Goal: Information Seeking & Learning: Learn about a topic

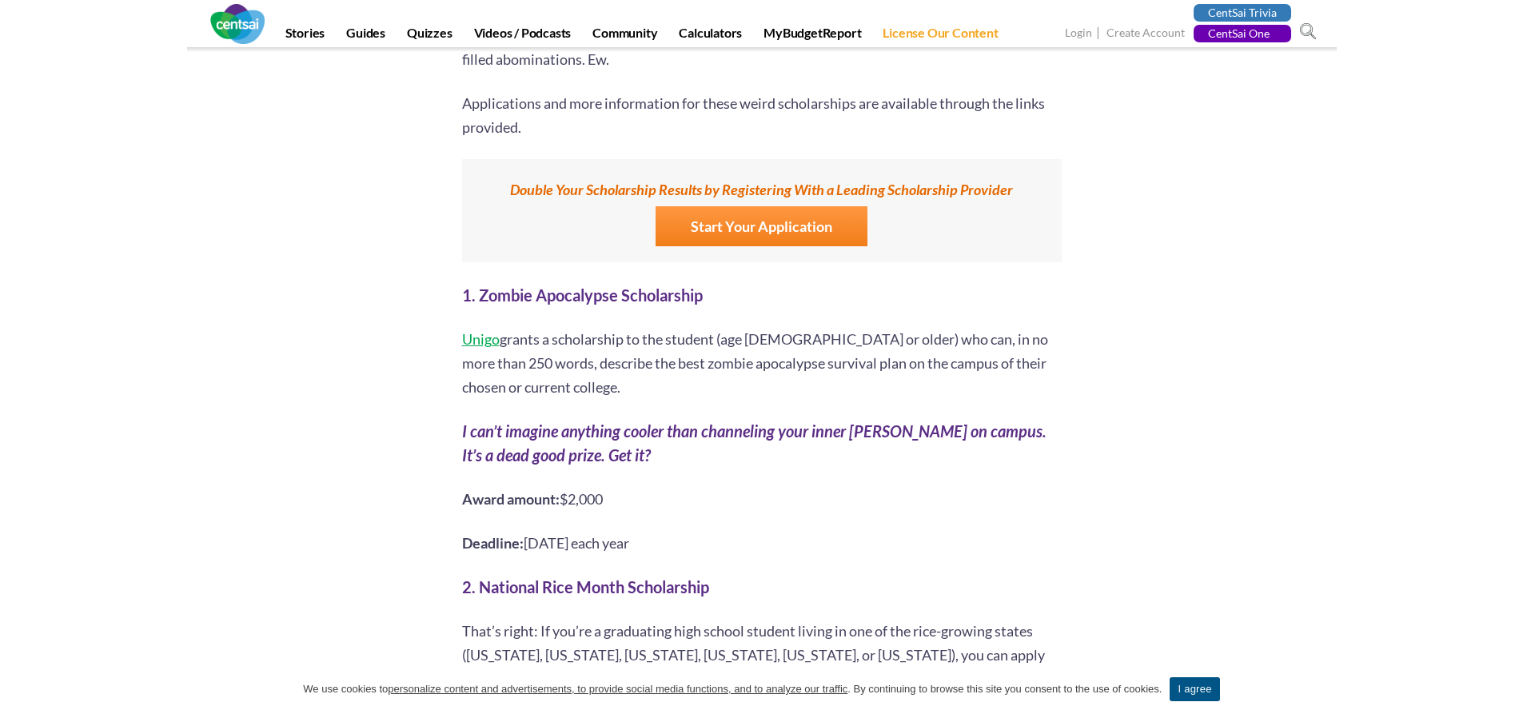
scroll to position [1200, 0]
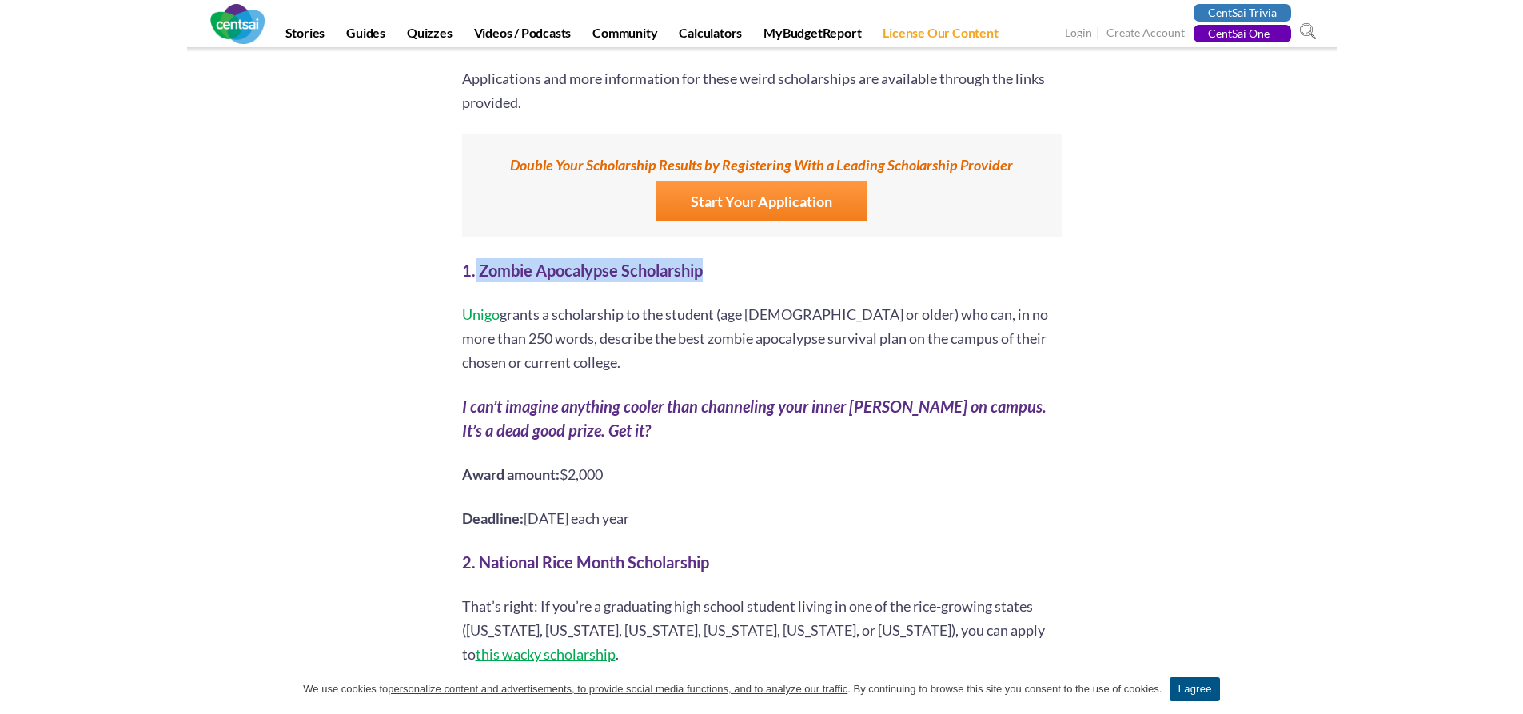
drag, startPoint x: 476, startPoint y: 251, endPoint x: 732, endPoint y: 240, distance: 256.2
click at [732, 258] on h2 "1. Zombie Apocalypse Scholarship" at bounding box center [762, 270] width 600 height 24
copy b "Zombie Apocalypse Scholarship"
click at [904, 506] on p "Deadline: [DATE] each year" at bounding box center [762, 518] width 600 height 24
drag, startPoint x: 705, startPoint y: 254, endPoint x: 479, endPoint y: 245, distance: 225.7
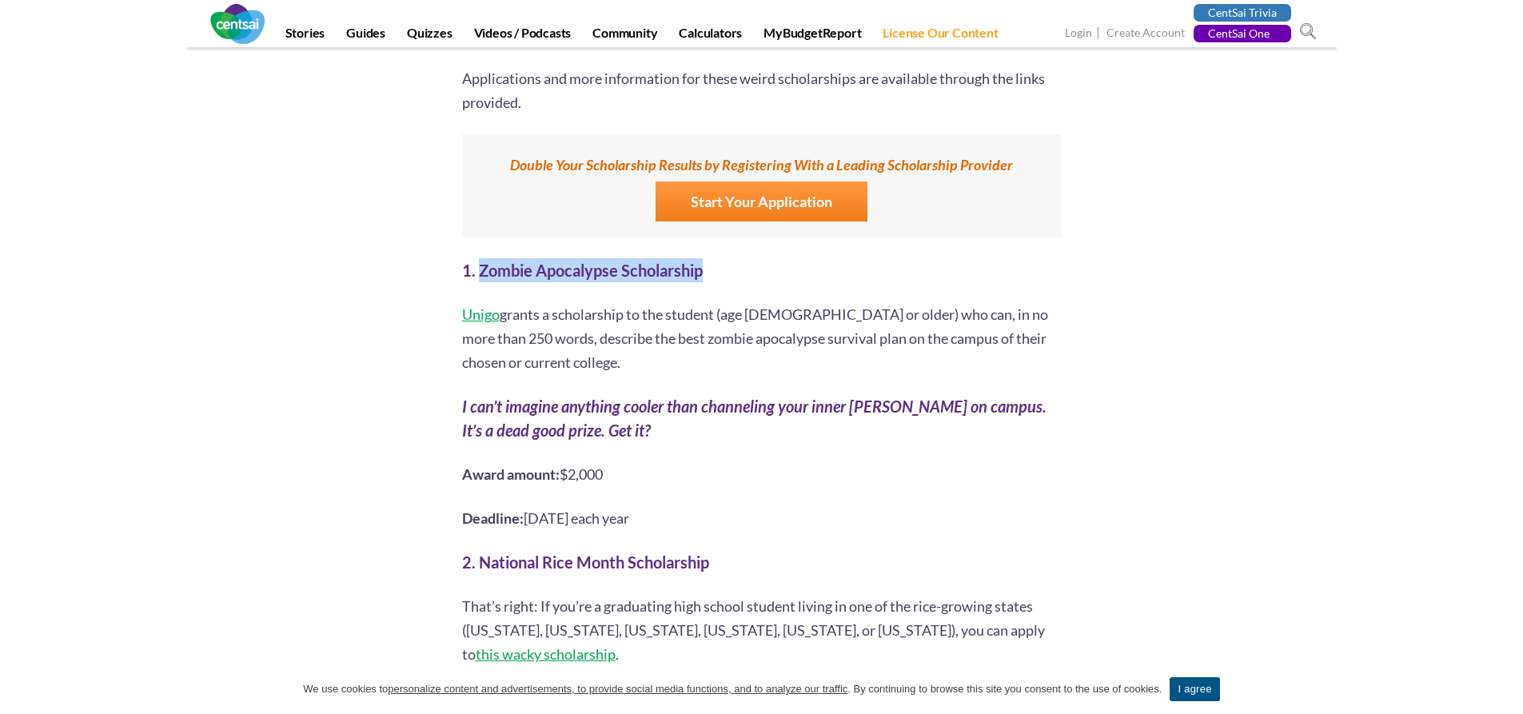
click at [479, 258] on h2 "1. Zombie Apocalypse Scholarship" at bounding box center [762, 270] width 600 height 24
copy b "Zombie Apocalypse Scholarship"
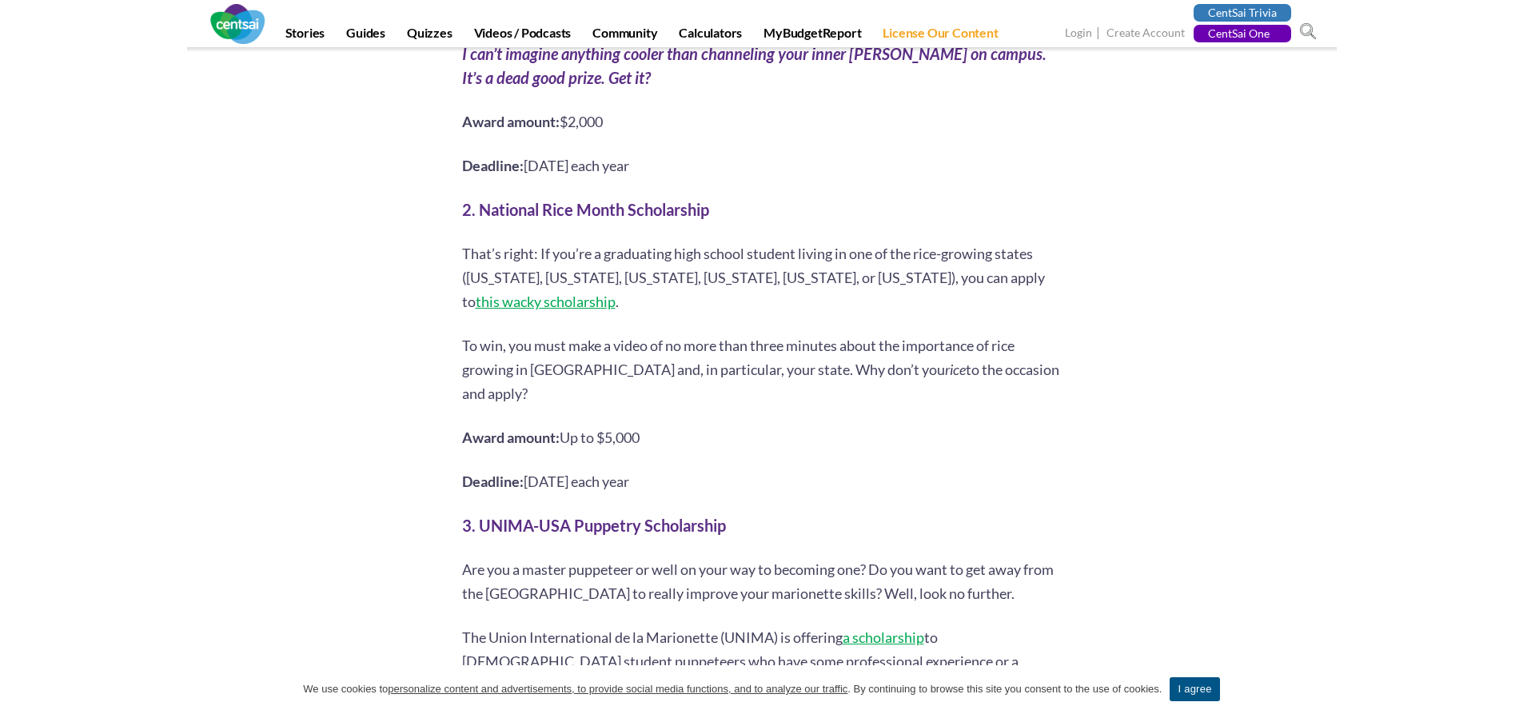
scroll to position [1519, 0]
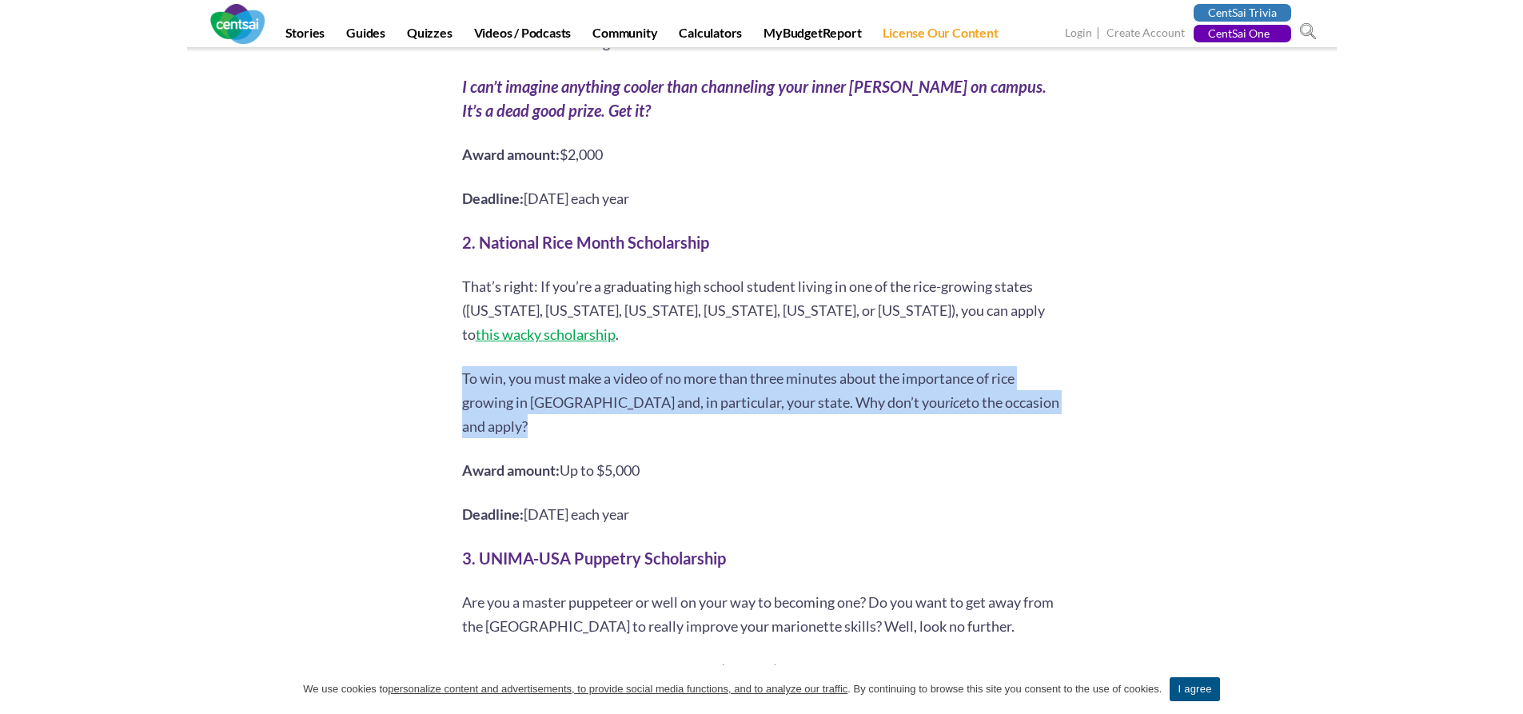
drag, startPoint x: 462, startPoint y: 358, endPoint x: 1054, endPoint y: 387, distance: 592.5
click at [1054, 387] on p "To win, you must make a video of no more than three minutes about the importanc…" at bounding box center [762, 402] width 600 height 72
copy p "To win, you must make a video of no more than three minutes about the importanc…"
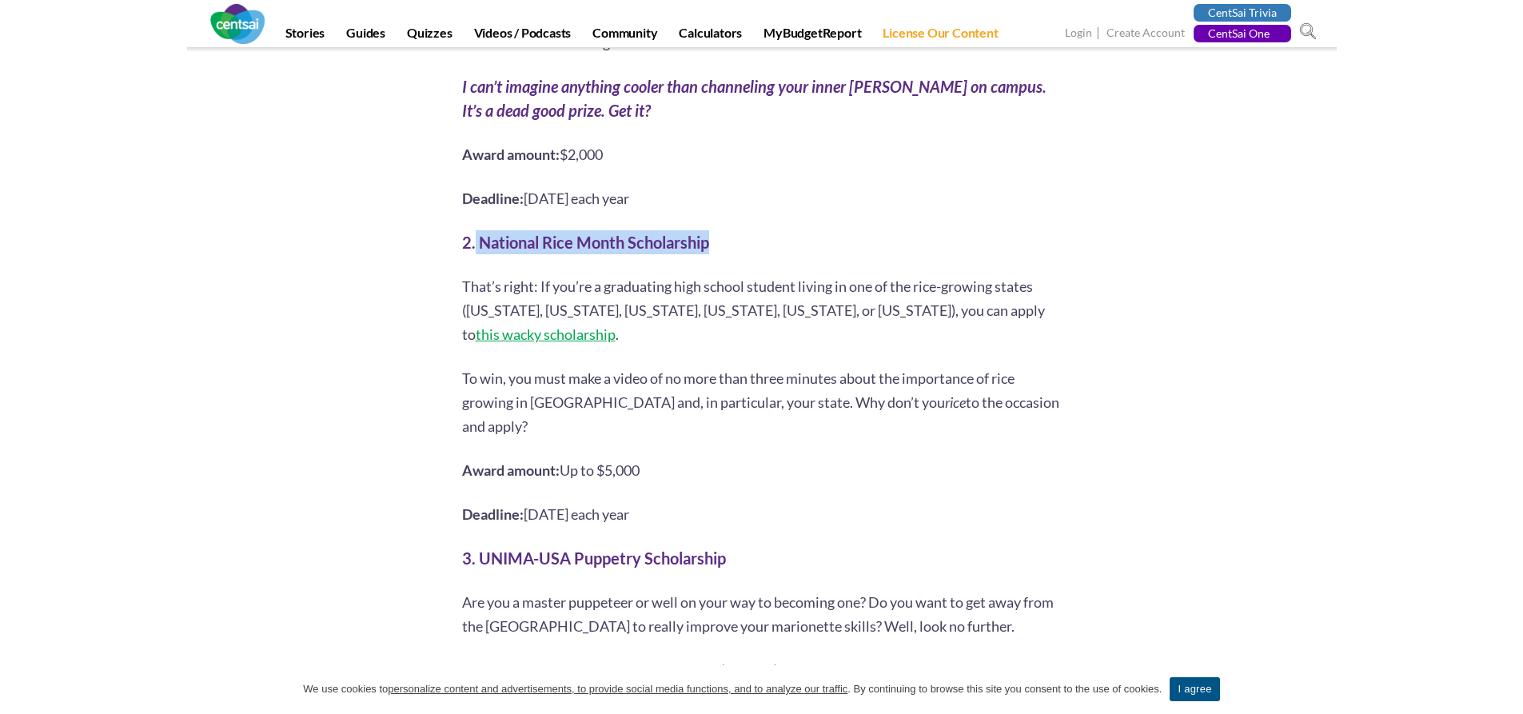
drag, startPoint x: 476, startPoint y: 218, endPoint x: 465, endPoint y: 250, distance: 34.4
copy div "National Rice Month Scholarship"
drag, startPoint x: 649, startPoint y: 424, endPoint x: 567, endPoint y: 430, distance: 81.8
click at [567, 458] on p "Award amount: Up to $5,000" at bounding box center [762, 470] width 600 height 24
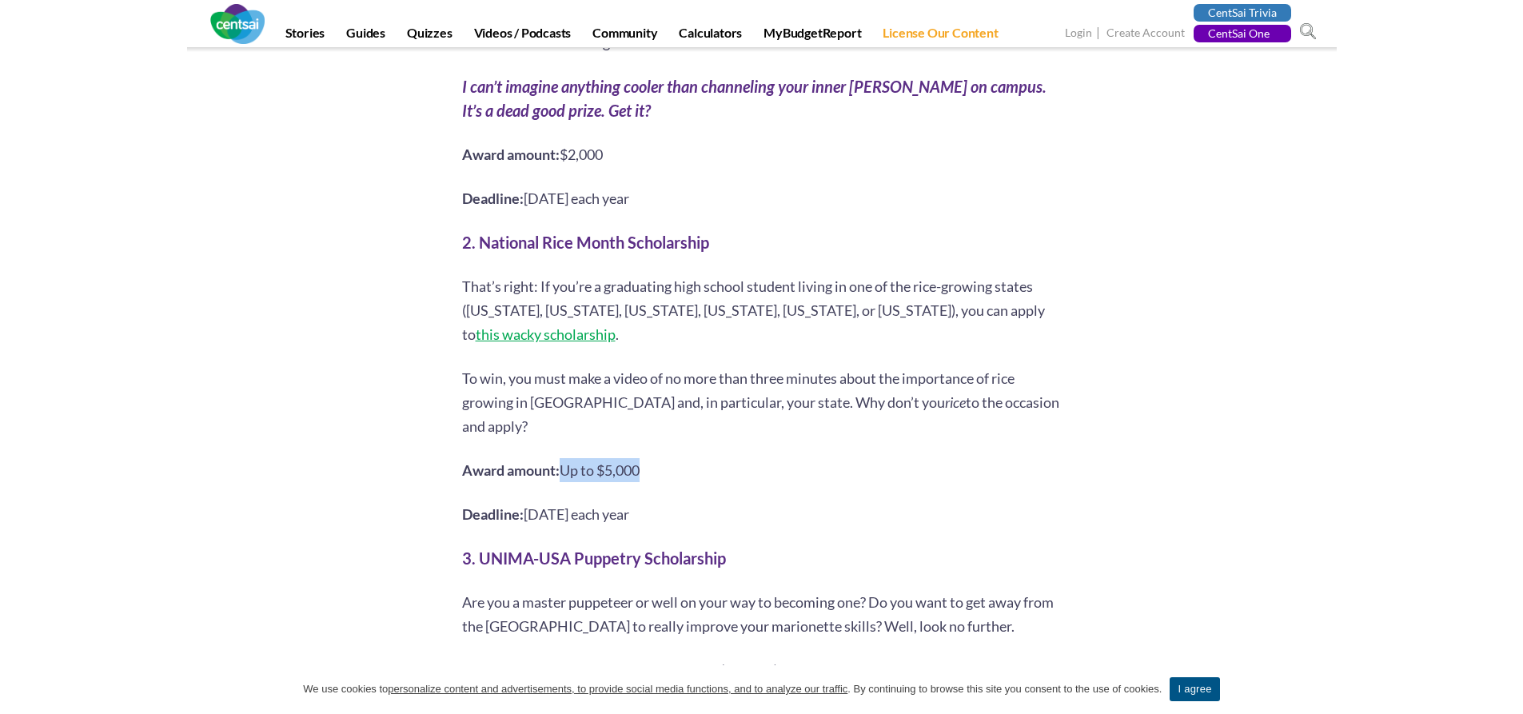
copy span "Up to $5,000"
drag, startPoint x: 477, startPoint y: 513, endPoint x: 685, endPoint y: 512, distance: 207.1
click at [679, 549] on b "3. UNIMA-USA Puppetry Scholarship" at bounding box center [594, 558] width 264 height 19
click at [698, 549] on b "3. UNIMA-USA Puppetry Scholarship" at bounding box center [594, 558] width 264 height 19
drag, startPoint x: 726, startPoint y: 513, endPoint x: 483, endPoint y: 516, distance: 243.1
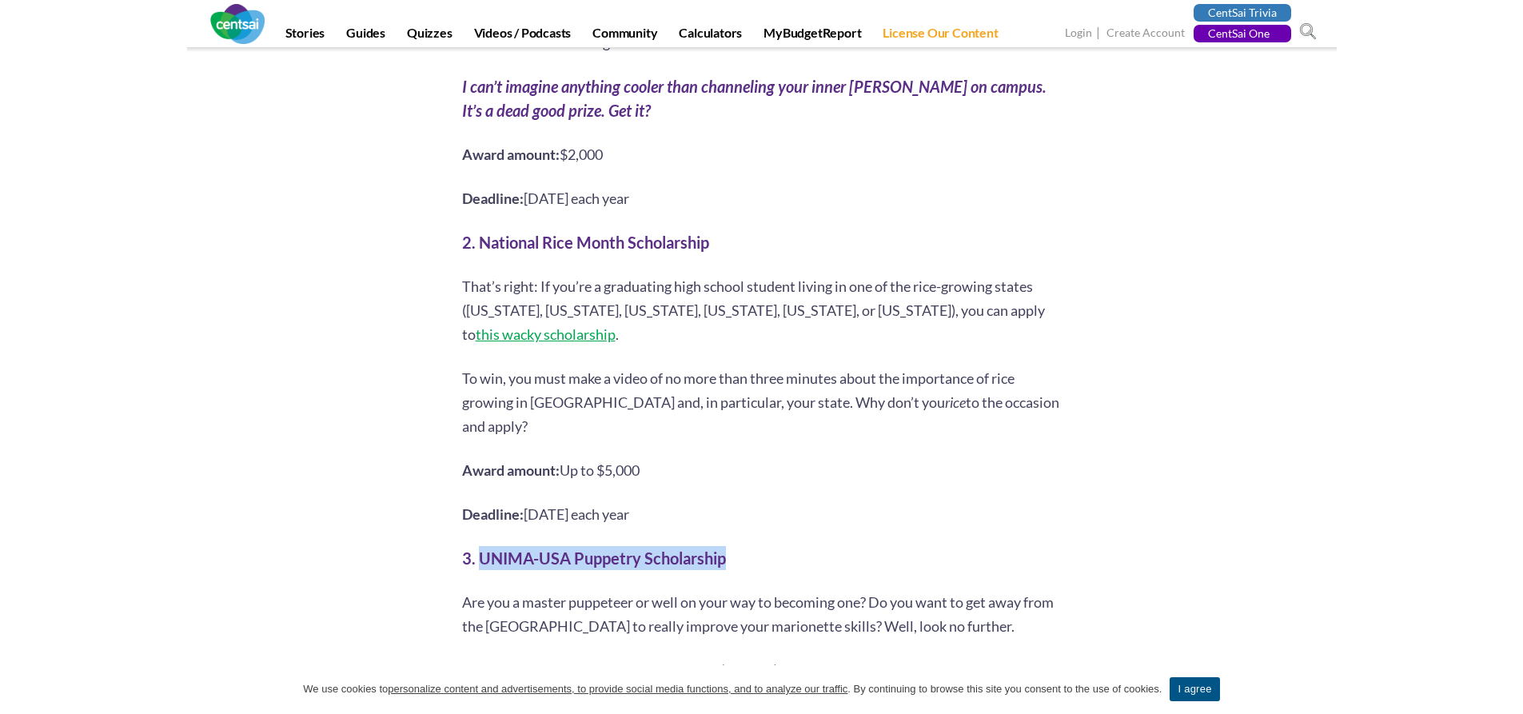
click at [483, 546] on h2 "3. UNIMA-USA Puppetry Scholarship" at bounding box center [762, 558] width 600 height 24
copy b "UNIMA-[GEOGRAPHIC_DATA] Puppetry Scholarship"
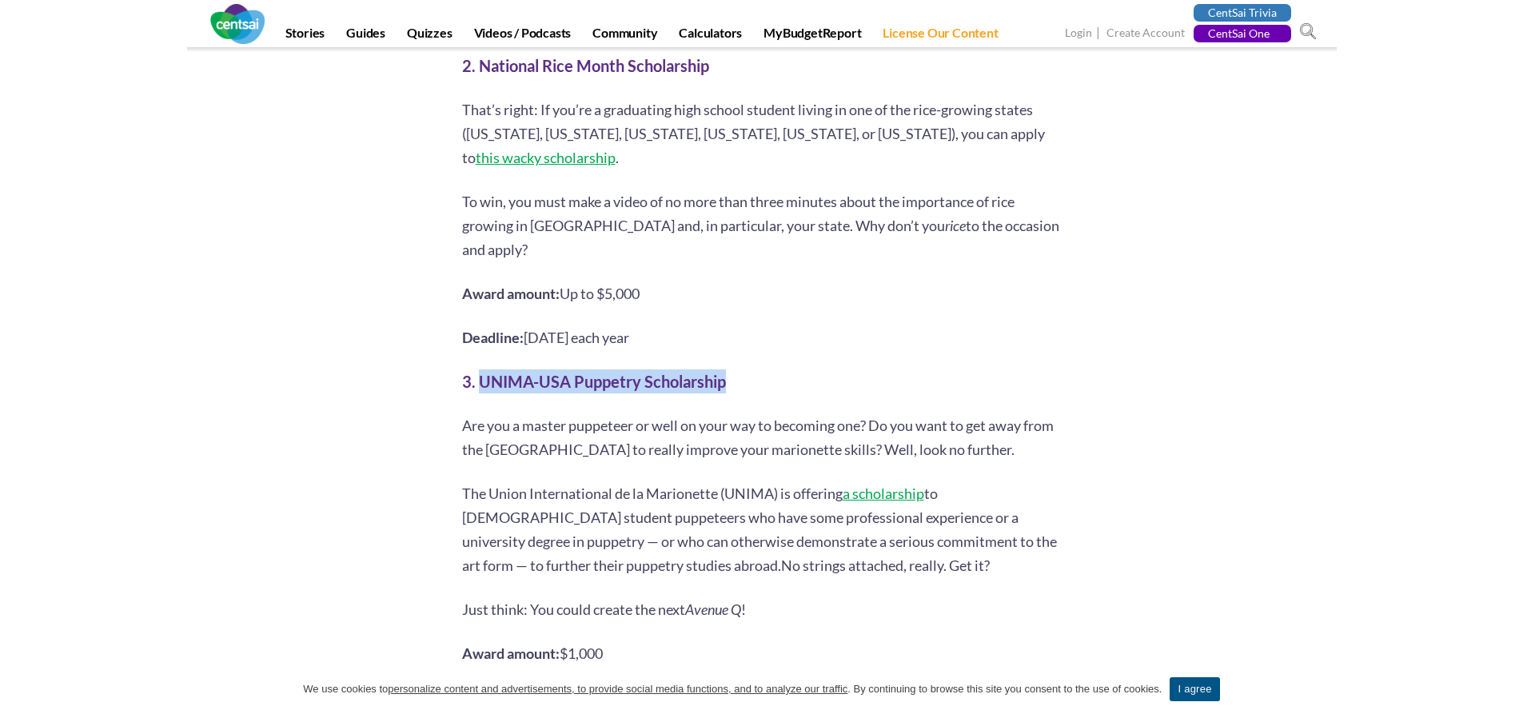
scroll to position [1759, 0]
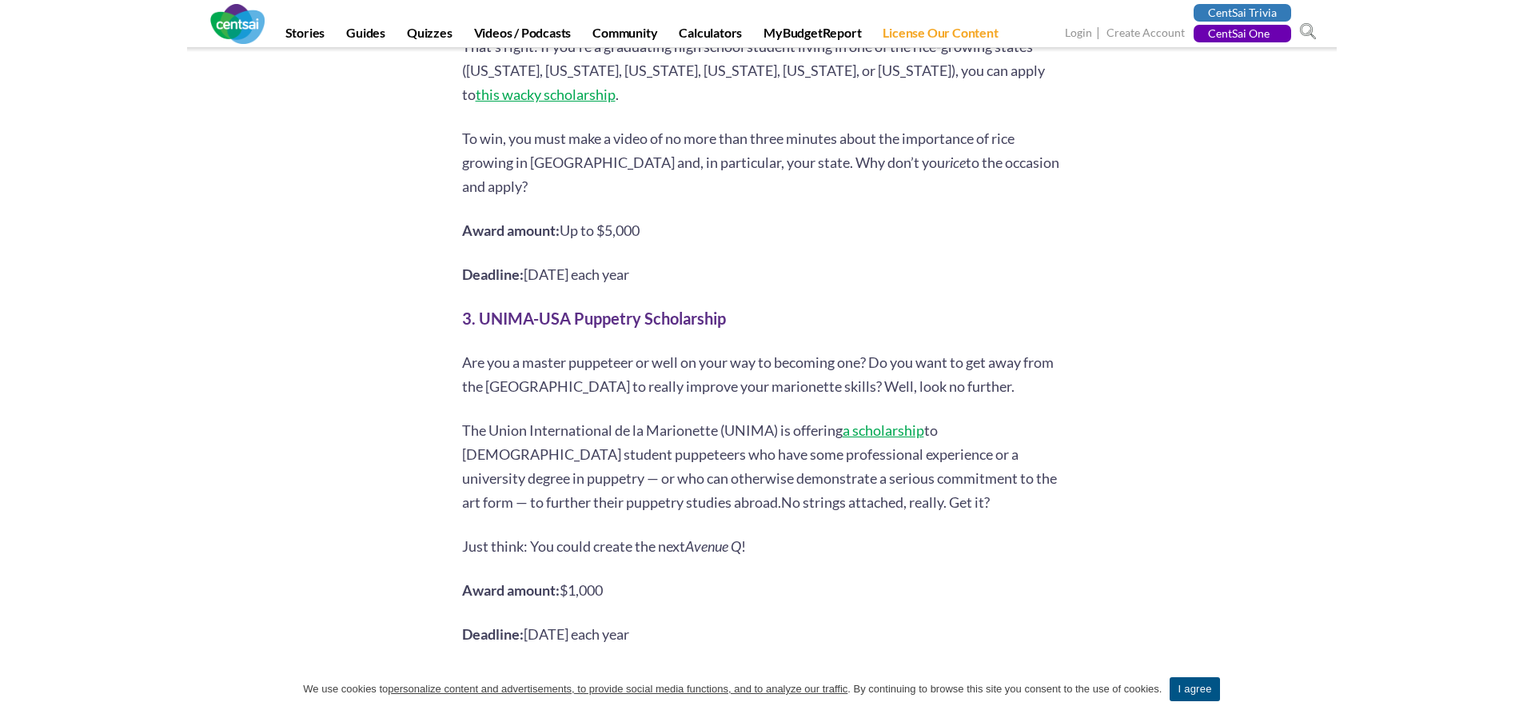
click at [613, 578] on p "Award amount: $1,000" at bounding box center [762, 590] width 600 height 24
drag, startPoint x: 613, startPoint y: 541, endPoint x: 563, endPoint y: 545, distance: 50.5
click at [563, 578] on p "Award amount: $1,000" at bounding box center [762, 590] width 600 height 24
copy div "$1,000"
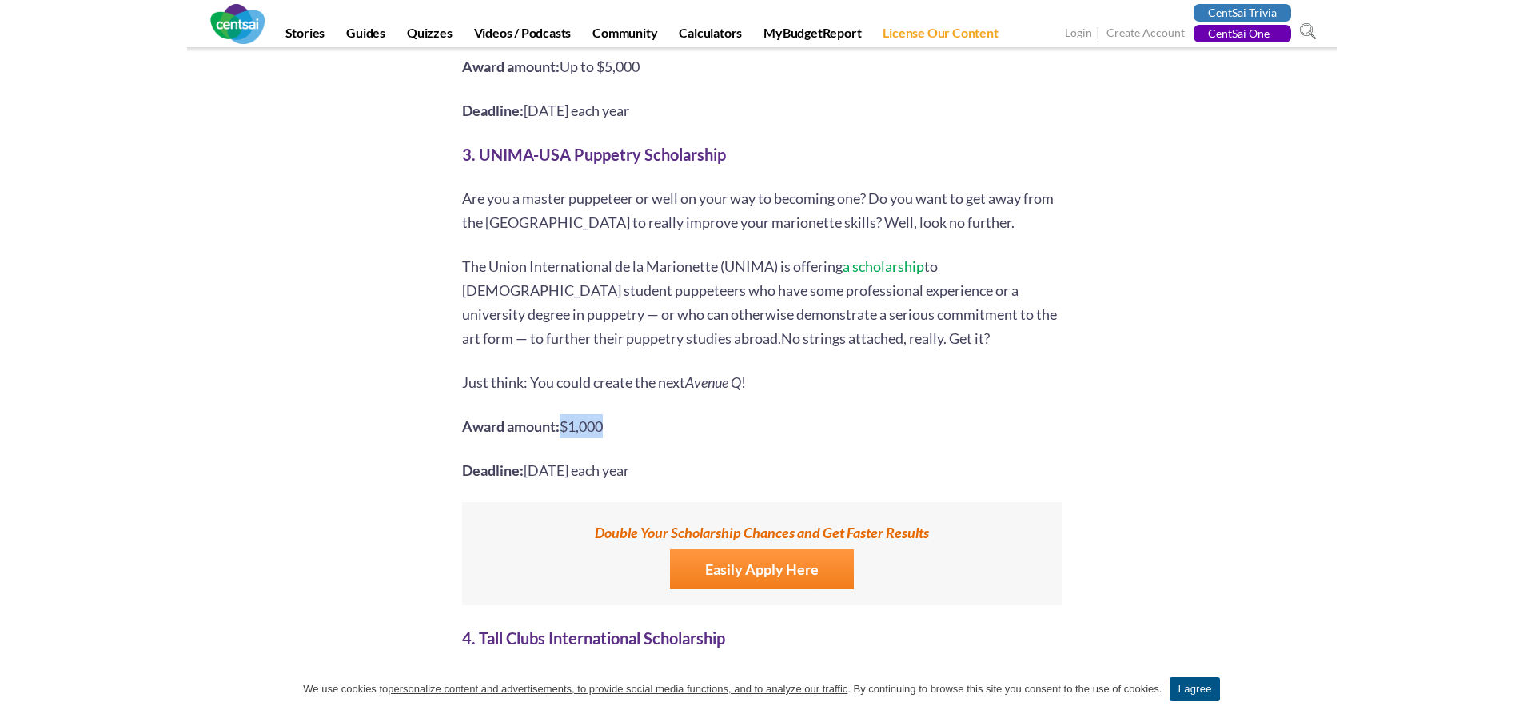
scroll to position [1919, 0]
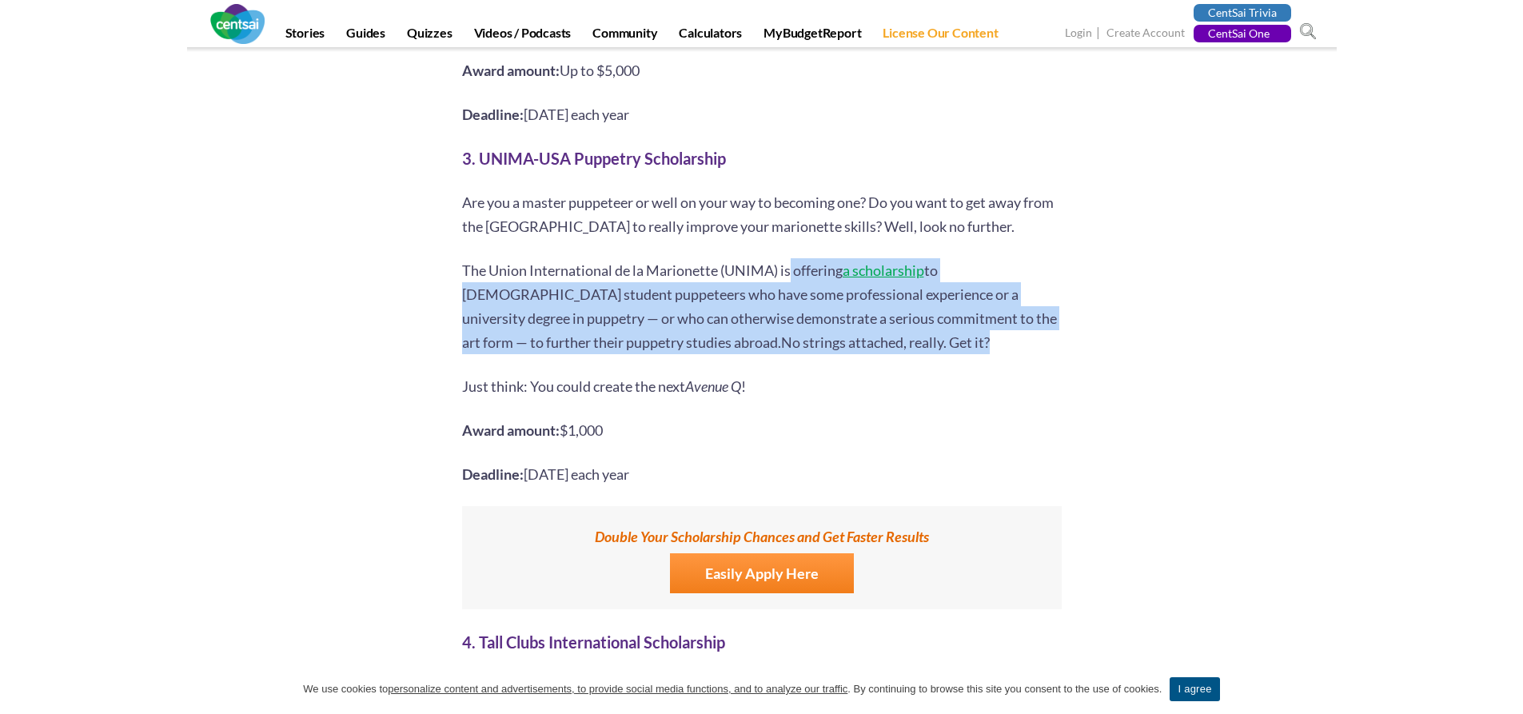
drag, startPoint x: 792, startPoint y: 221, endPoint x: 920, endPoint y: 285, distance: 143.8
click at [920, 285] on p "The Union International de la Marionette (UNIMA) is offering a scholarship to […" at bounding box center [762, 306] width 600 height 96
copy p "offering a scholarship to [DEMOGRAPHIC_DATA] student puppeteers who have some p…"
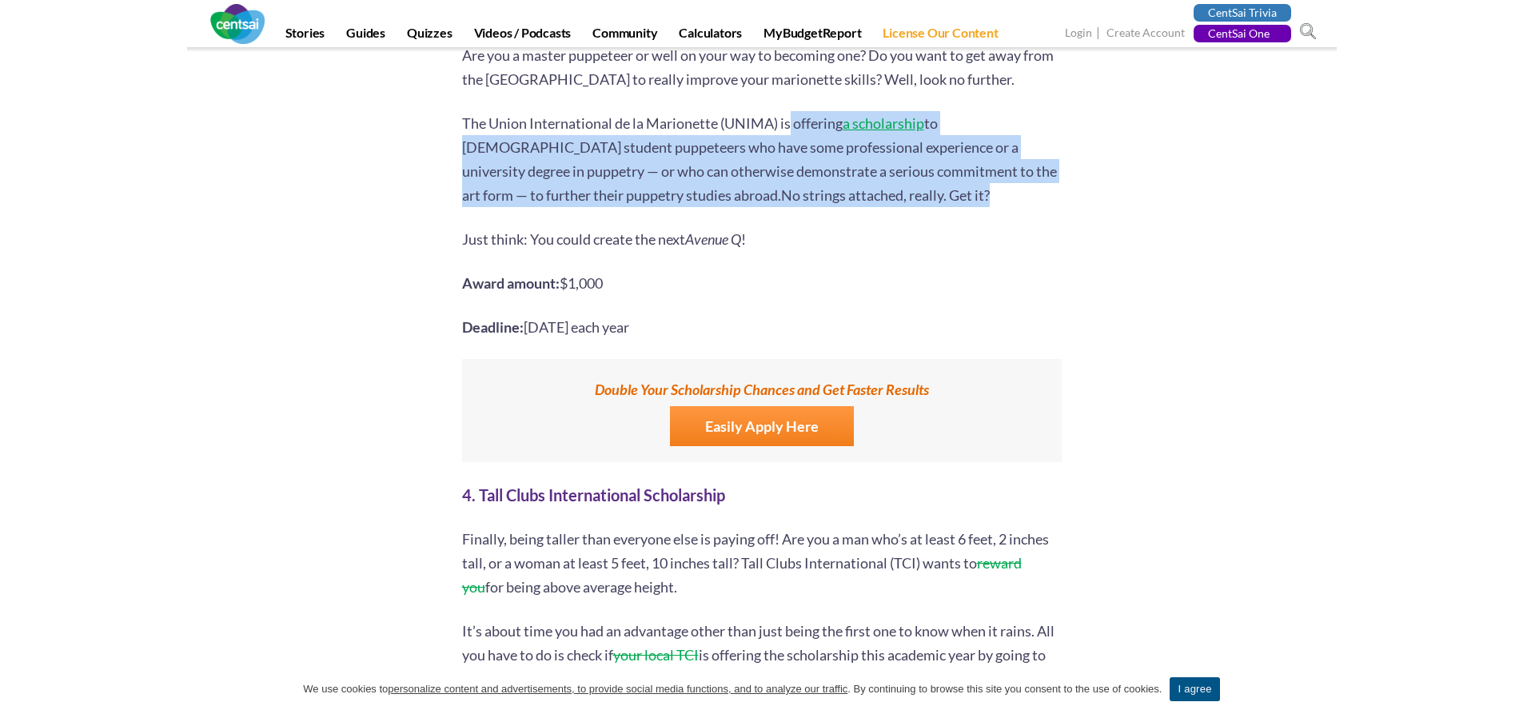
scroll to position [2079, 0]
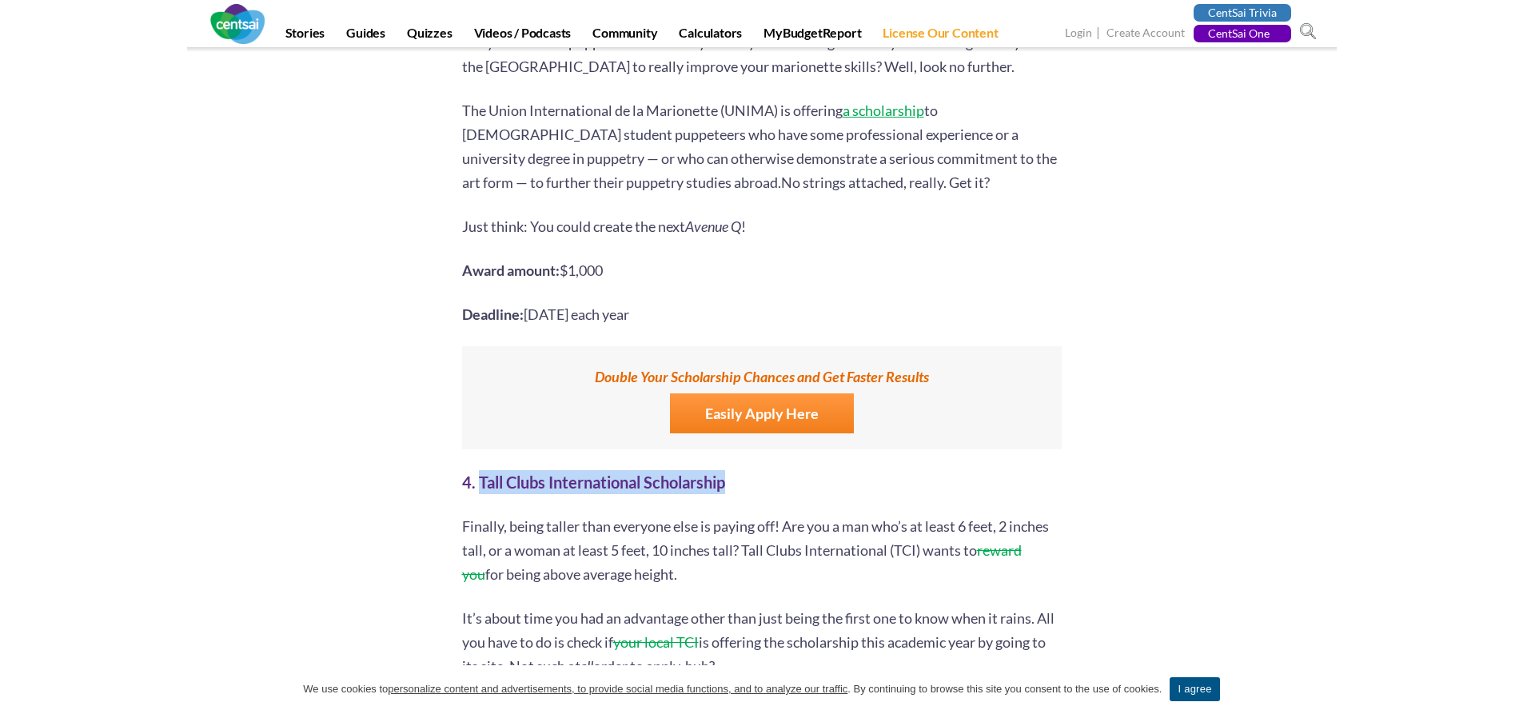
drag, startPoint x: 478, startPoint y: 440, endPoint x: 736, endPoint y: 438, distance: 257.5
click at [736, 470] on h2 "4. Tall Clubs International Scholarship" at bounding box center [762, 482] width 600 height 24
copy b "Tall Clubs International Scholarship"
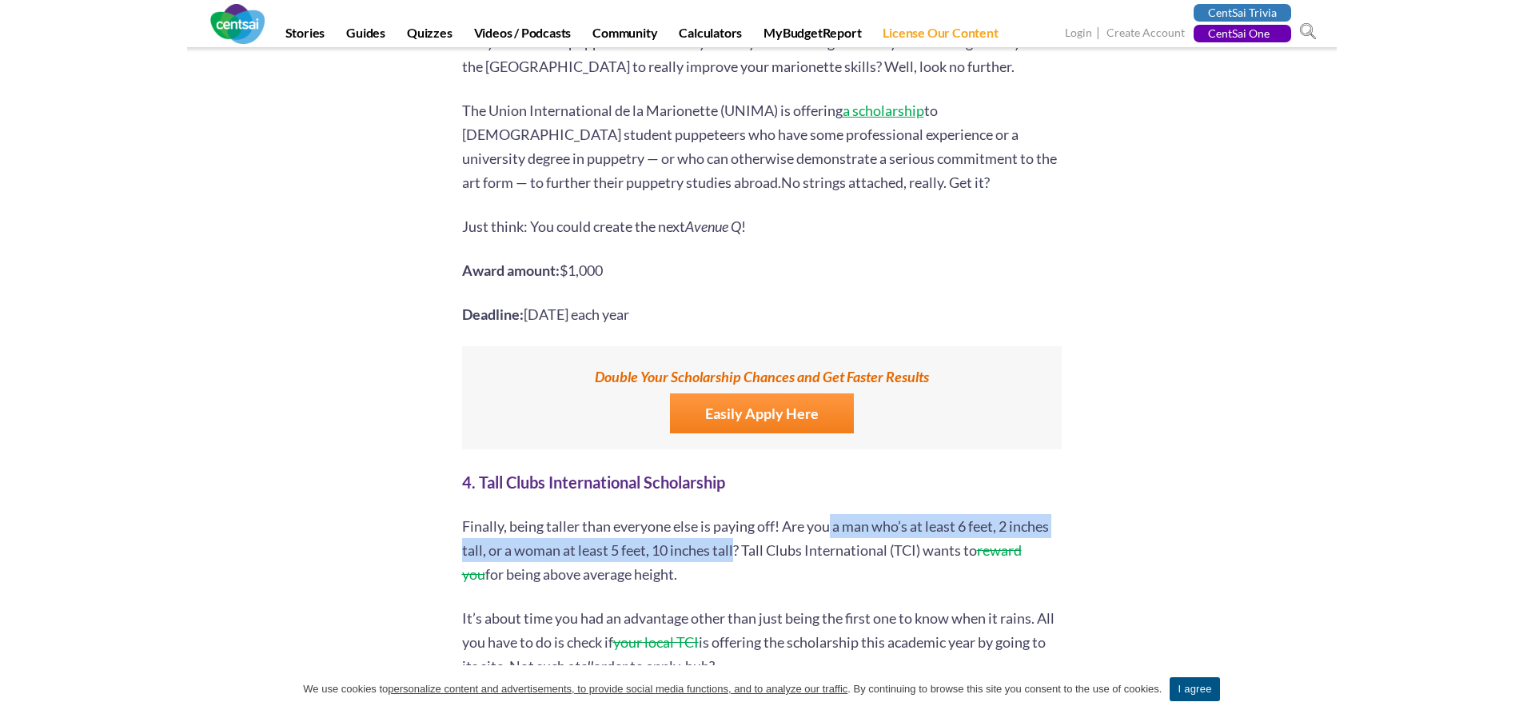
drag, startPoint x: 833, startPoint y: 482, endPoint x: 737, endPoint y: 509, distance: 99.7
click at [737, 517] on span "Finally, being taller than everyone else is paying off! Are you a man who’s at …" at bounding box center [755, 538] width 587 height 42
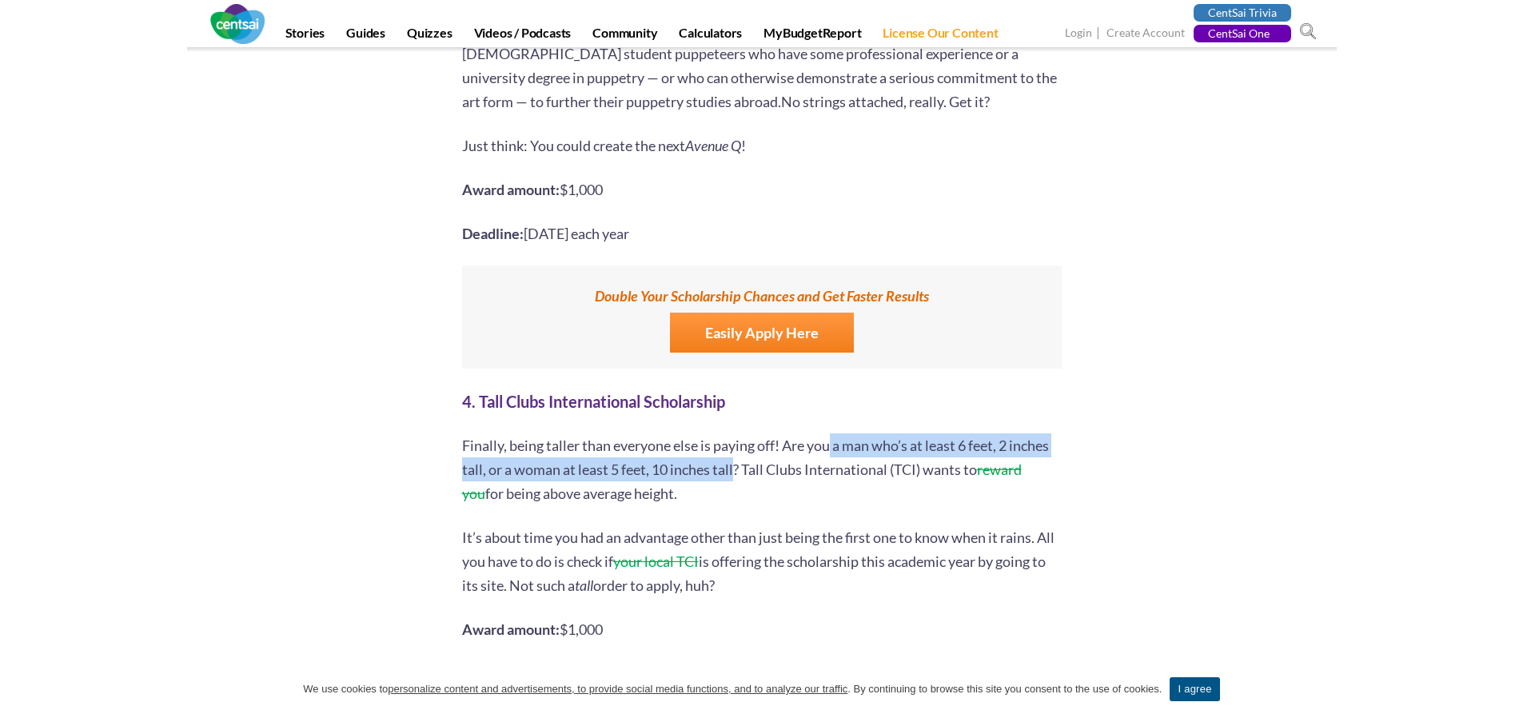
scroll to position [2239, 0]
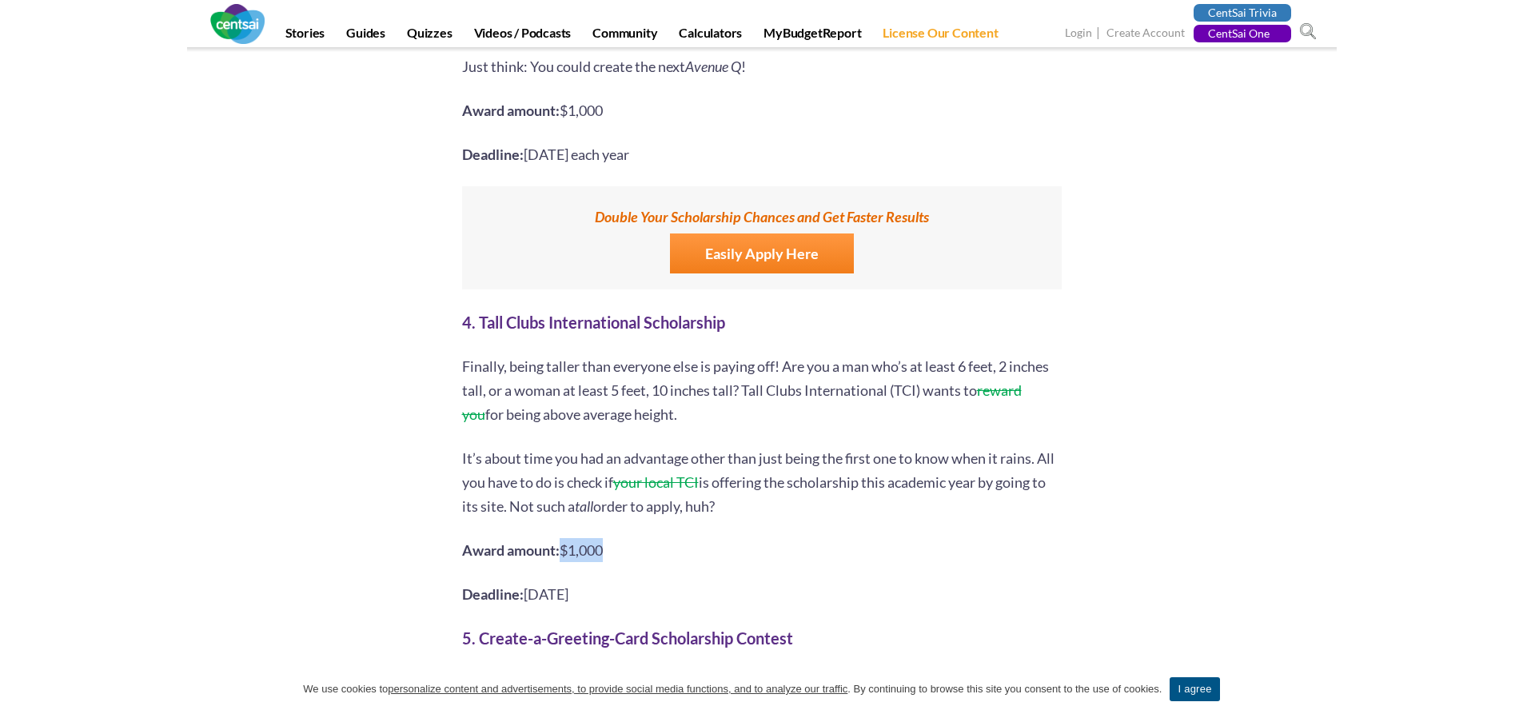
drag, startPoint x: 561, startPoint y: 504, endPoint x: 614, endPoint y: 502, distance: 52.8
click at [614, 538] on p "Award amount: $1,000" at bounding box center [762, 550] width 600 height 24
drag, startPoint x: 616, startPoint y: 549, endPoint x: 530, endPoint y: 557, distance: 85.9
click at [530, 582] on p "Deadline: [DATE]" at bounding box center [762, 594] width 600 height 24
